Goal: Task Accomplishment & Management: Manage account settings

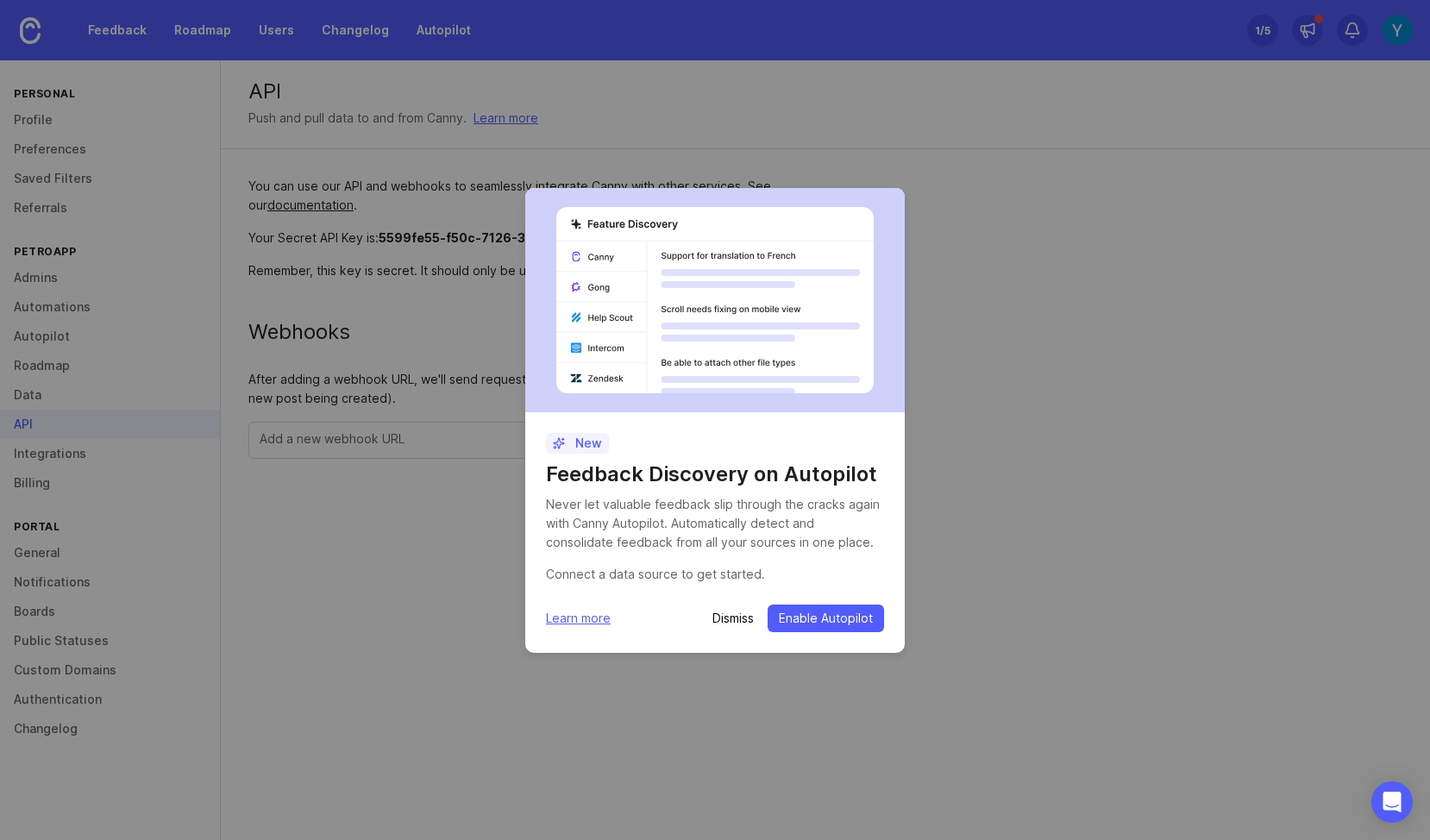
click at [415, 612] on div "New Feedback Discovery on Autopilot Never let valuable feedback slip through th…" at bounding box center [715, 420] width 1430 height 840
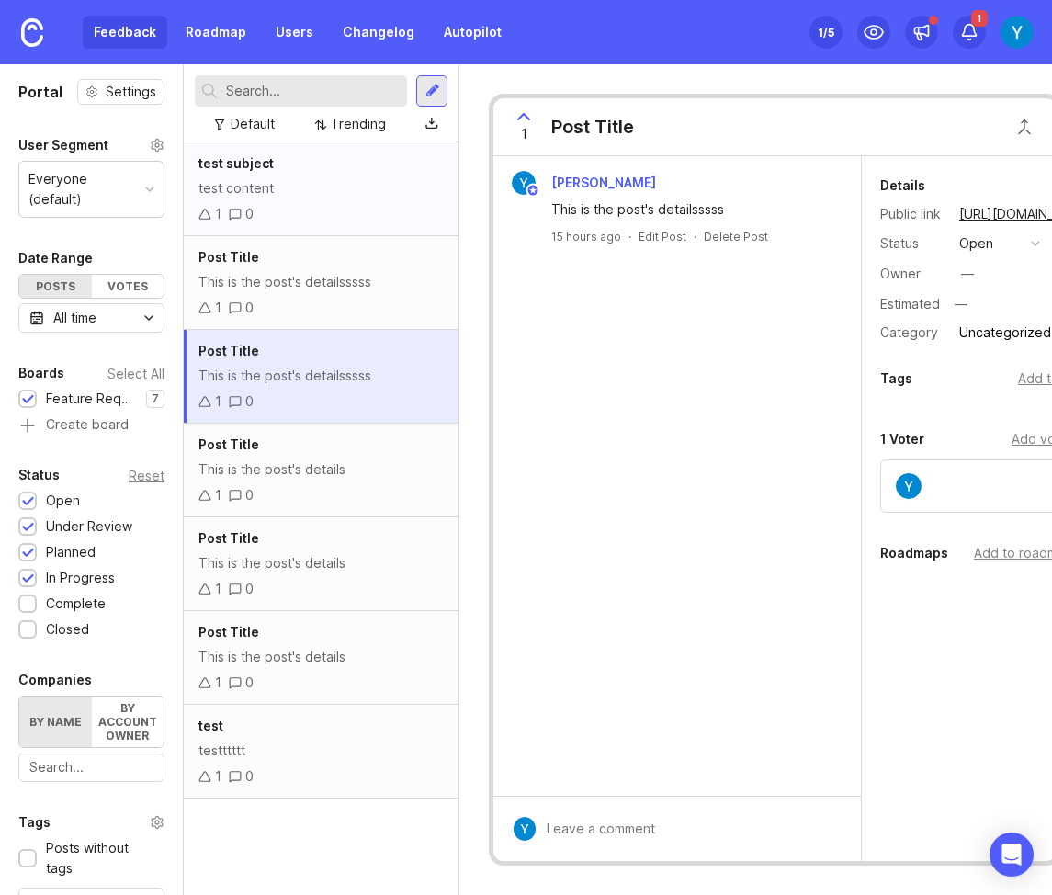
click at [279, 172] on div "test subject" at bounding box center [320, 163] width 245 height 20
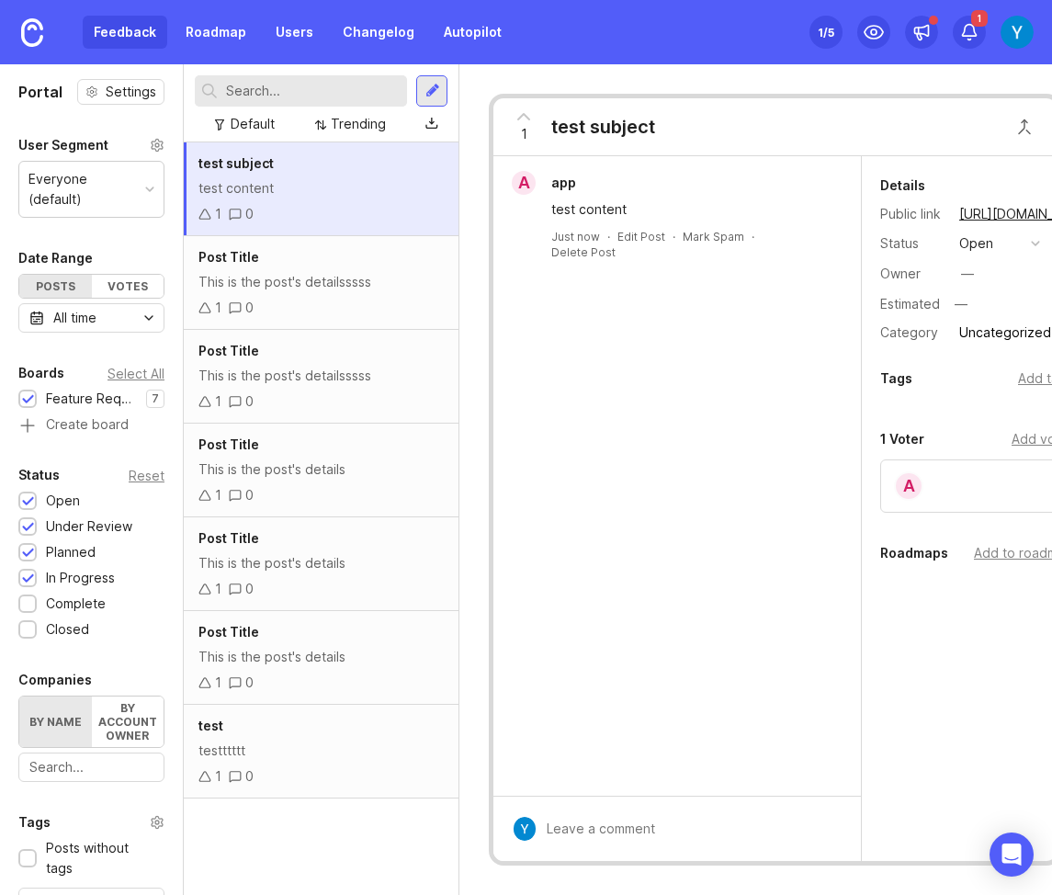
click at [739, 29] on div "Feedback Roadmap Users Changelog Autopilot Set up Canny 1 /5 1" at bounding box center [526, 32] width 1052 height 64
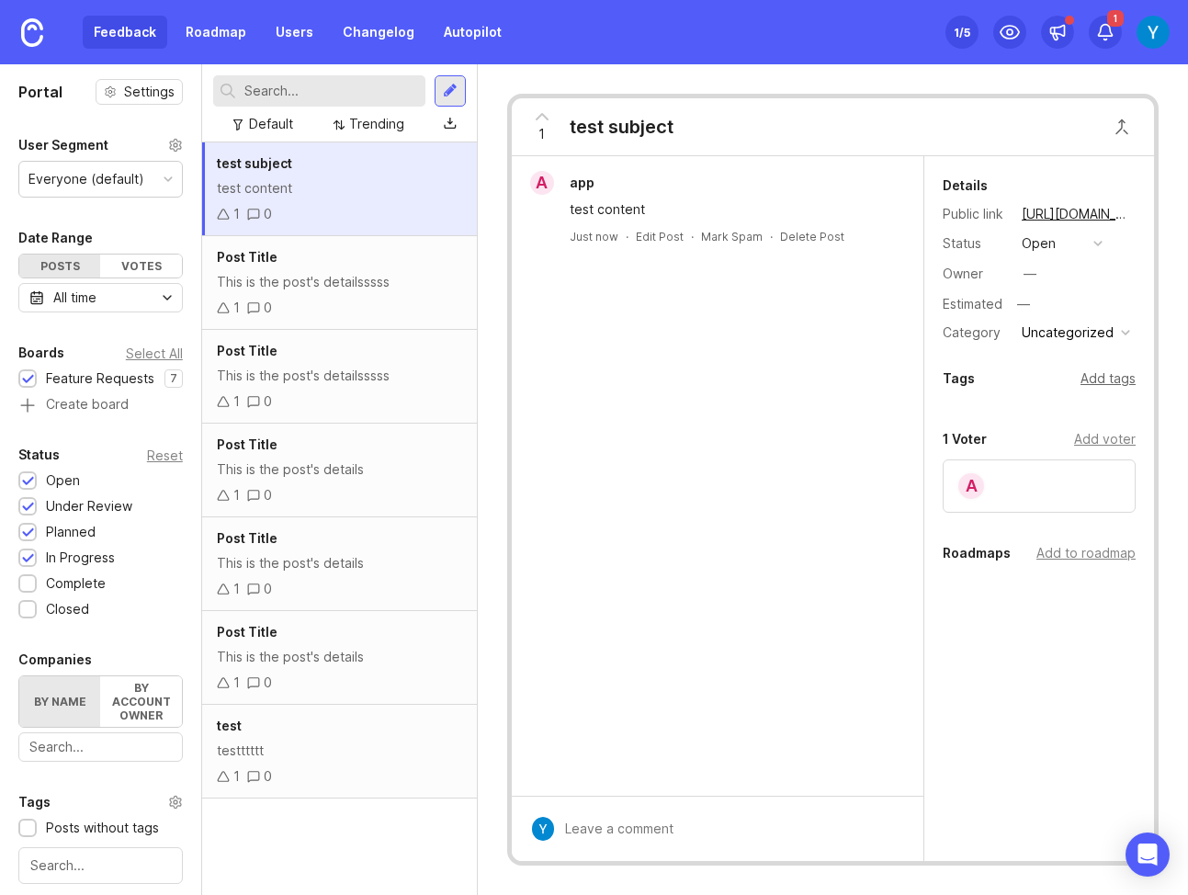
click at [1051, 380] on div "Add tags" at bounding box center [1107, 378] width 55 height 20
click at [818, 410] on div "a app test content Just now · Edit Post · Mark Spam · Delete Post" at bounding box center [718, 475] width 412 height 639
click at [988, 367] on div "Details Public link https://petroapp.canny.io/feature-requests/p/test-subject S…" at bounding box center [1039, 470] width 230 height 628
click at [305, 175] on div "test subject test content 1 0" at bounding box center [339, 189] width 275 height 94
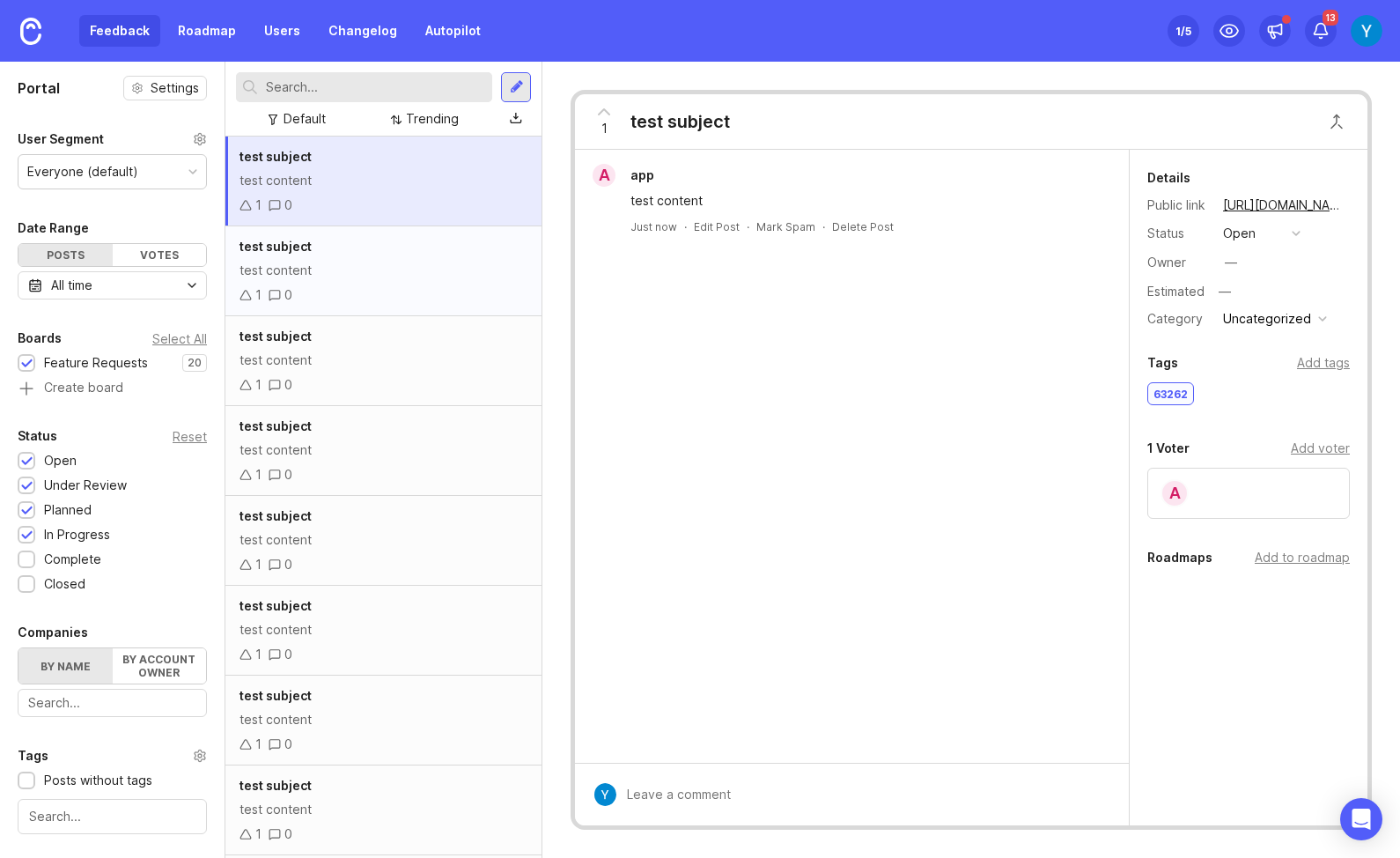
click at [372, 265] on div "test content" at bounding box center [383, 270] width 287 height 19
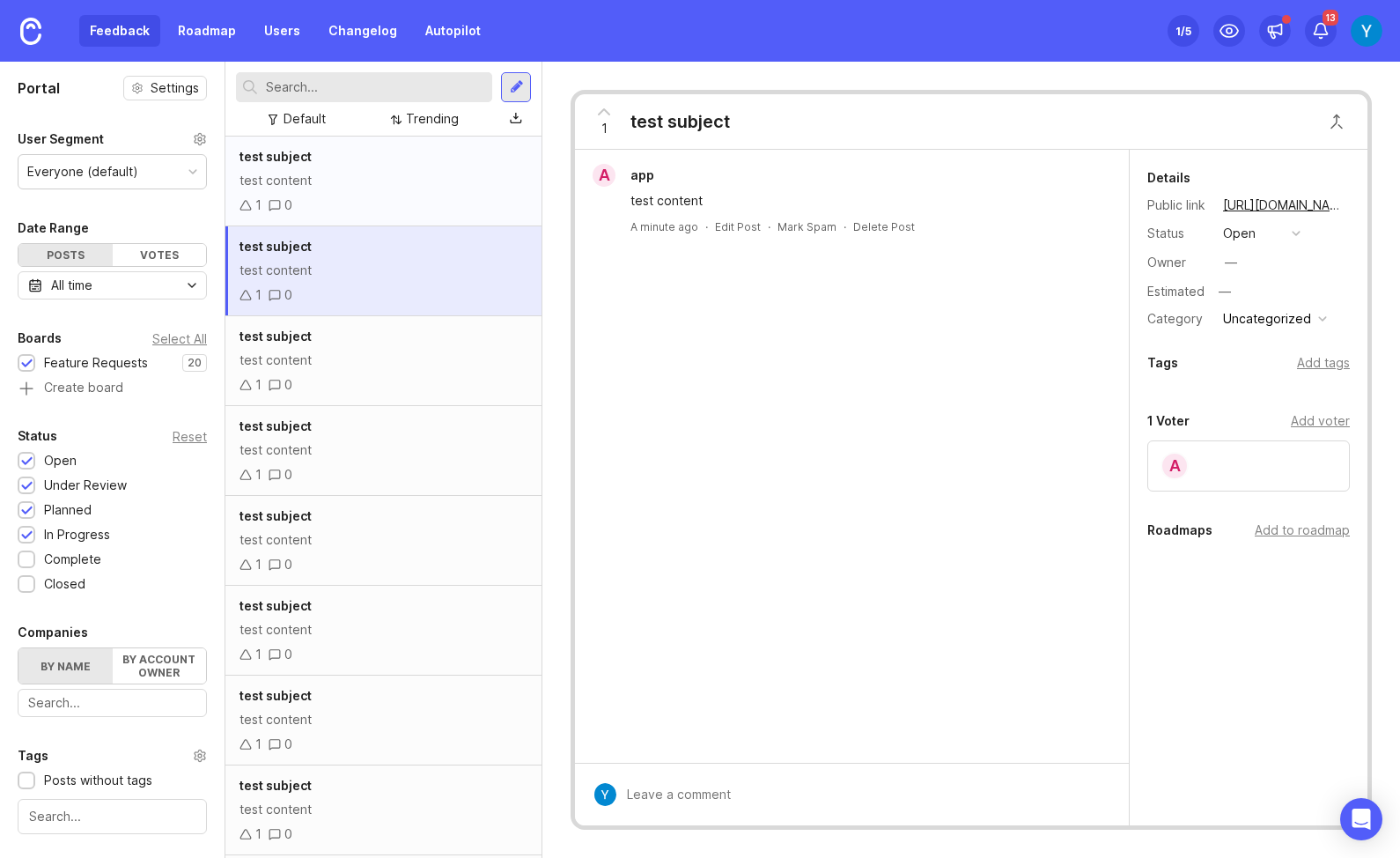
click at [362, 178] on div "test content" at bounding box center [383, 180] width 287 height 19
click at [334, 174] on div "test content" at bounding box center [383, 180] width 287 height 19
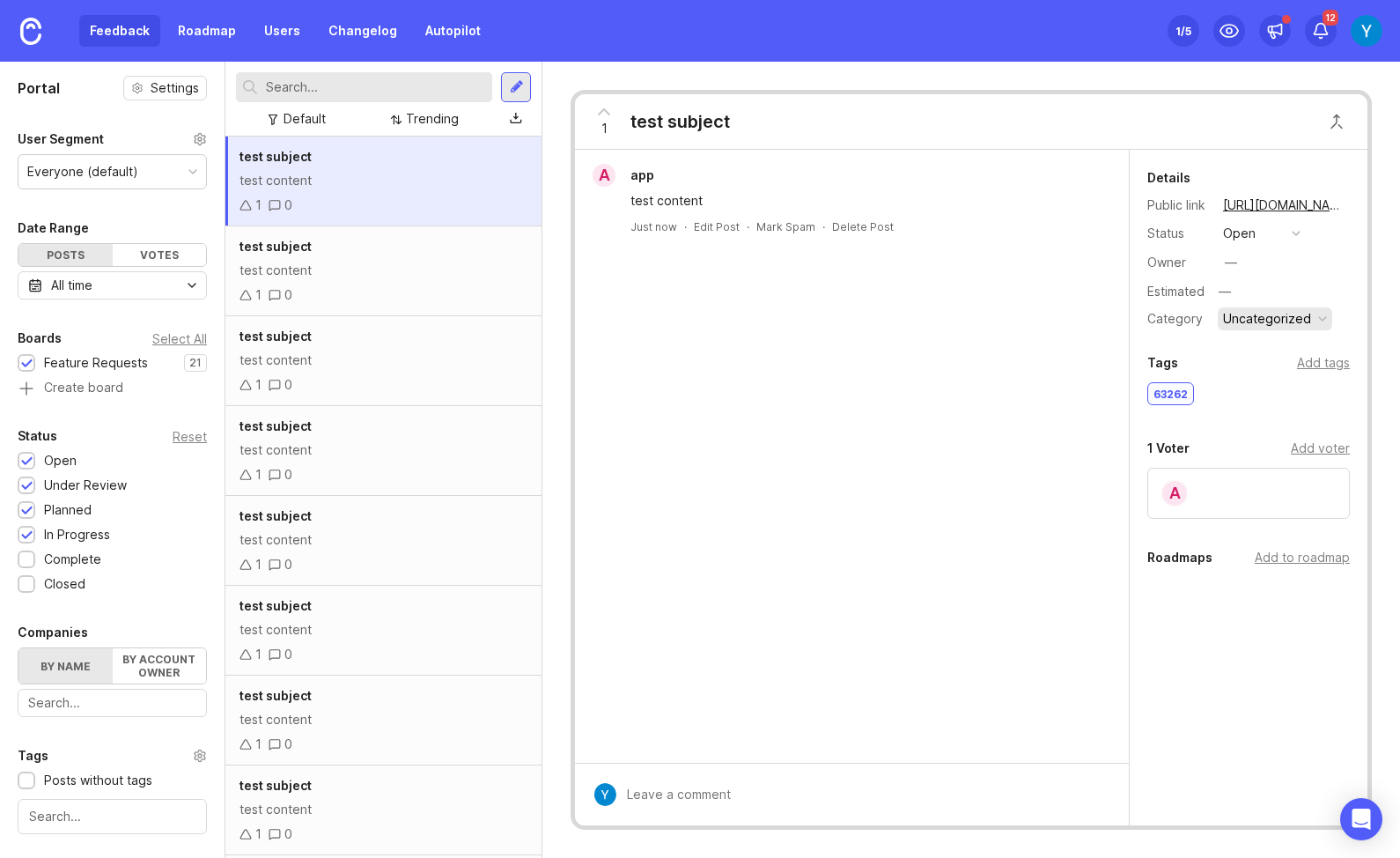
click at [1320, 319] on div "button" at bounding box center [1321, 318] width 9 height 9
click at [985, 337] on div "a app test content Just now · Edit Post · Mark Spam · Delete Post" at bounding box center [852, 455] width 554 height 613
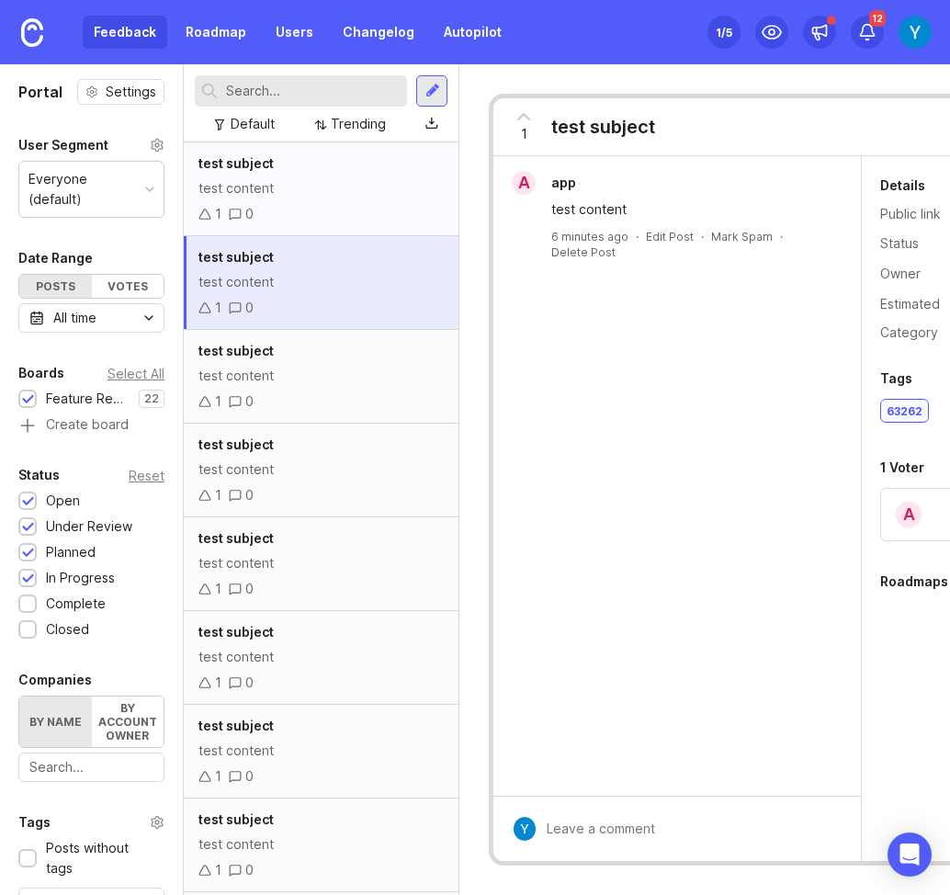
click at [329, 184] on div "test content" at bounding box center [320, 188] width 245 height 20
